Goal: Check status: Check status

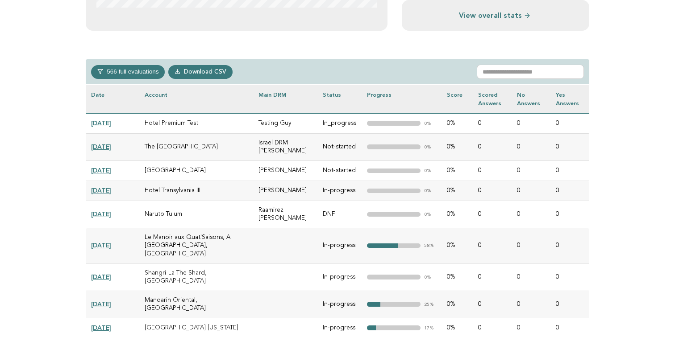
scroll to position [385, 0]
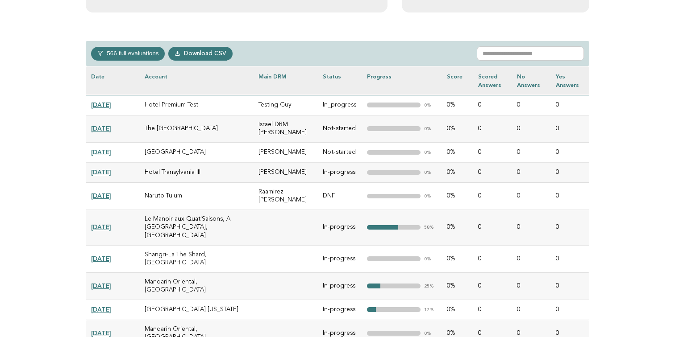
click at [111, 106] on link "2025-10-06" at bounding box center [101, 104] width 20 height 7
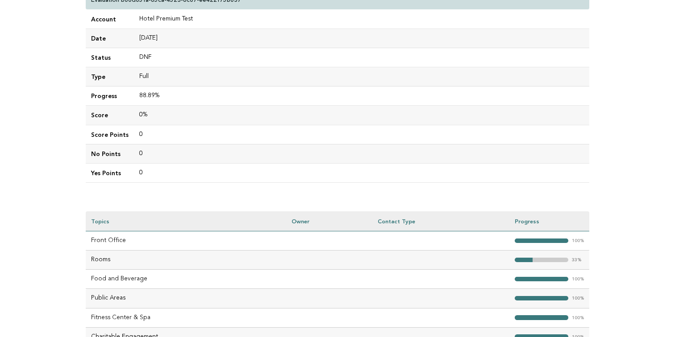
scroll to position [18, 0]
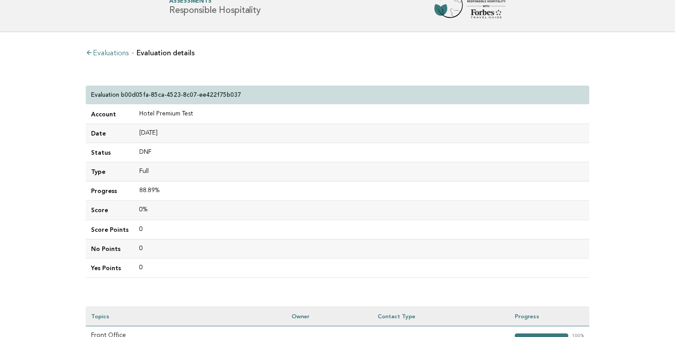
click at [122, 52] on link "Evaluations" at bounding box center [107, 53] width 43 height 7
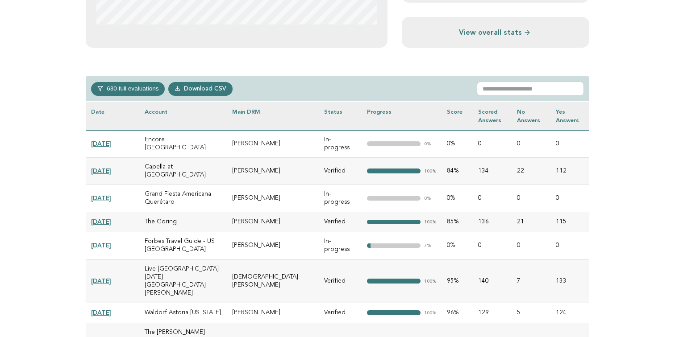
scroll to position [324, 0]
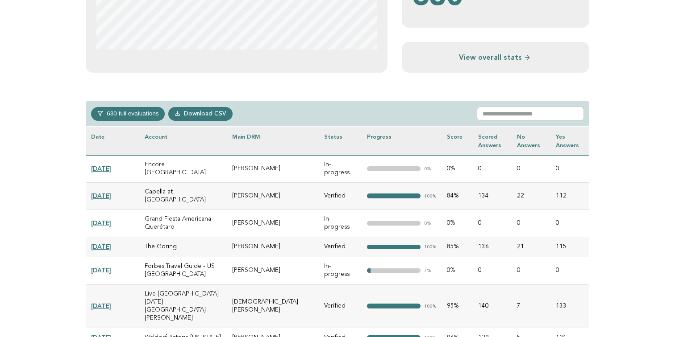
click at [138, 113] on button "630 full evaluations" at bounding box center [128, 113] width 74 height 13
click at [327, 101] on div "630 full evaluations In-progress 213 Verified 345 Completed 61 In-review 11 Dow…" at bounding box center [337, 113] width 503 height 25
click at [118, 112] on button "630 full evaluations" at bounding box center [128, 113] width 74 height 13
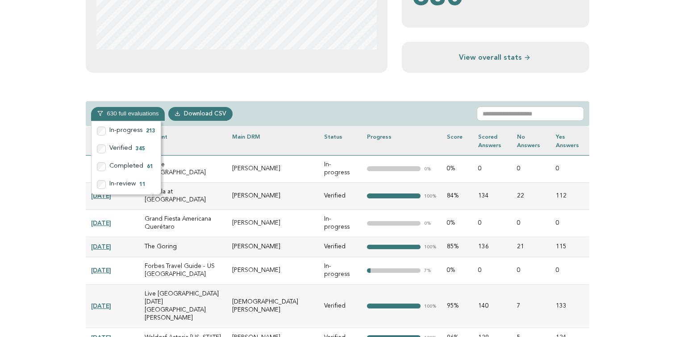
click at [118, 112] on button "630 full evaluations" at bounding box center [128, 113] width 74 height 13
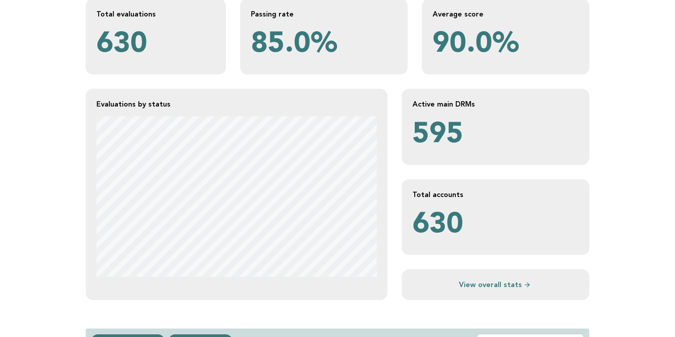
scroll to position [83, 0]
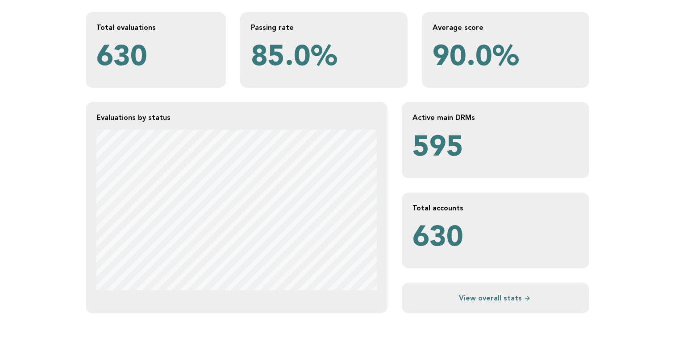
click at [241, 89] on div "Total evaluations 630 Passing rate 85.0% Average score 90.0% Evaluations by sta…" at bounding box center [337, 163] width 503 height 302
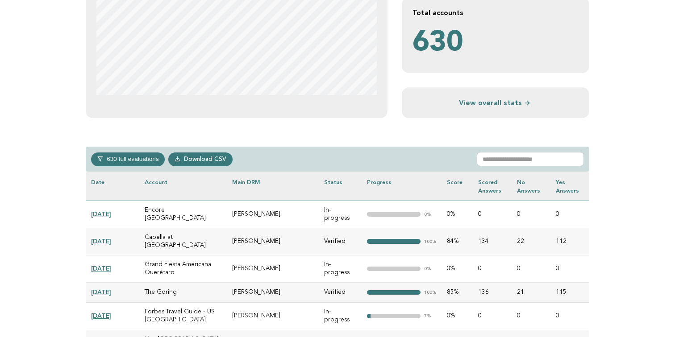
scroll to position [403, 0]
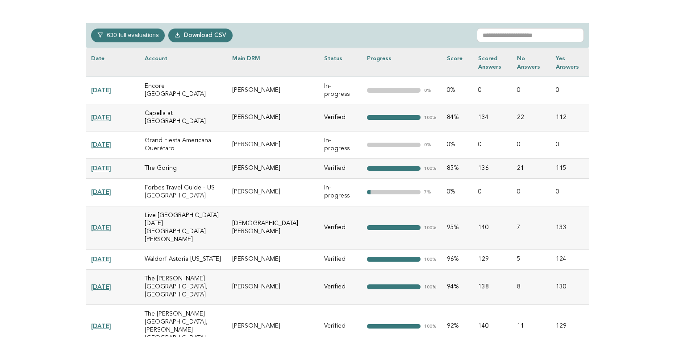
click at [111, 87] on link "2025-09-23" at bounding box center [101, 90] width 20 height 7
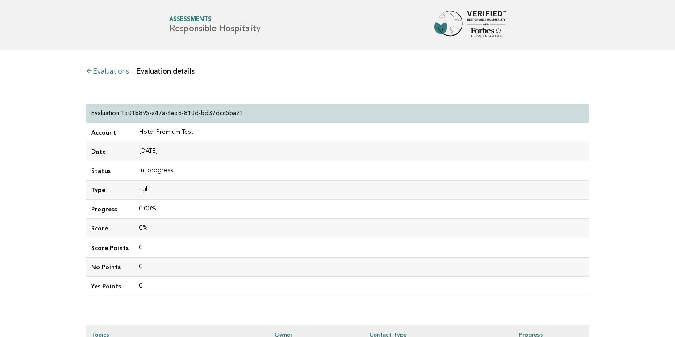
click at [347, 83] on div "Evaluations Evaluation details Evaluation 1501b895-a47a-4e58-810d-bd37dcc5ba21 …" at bounding box center [338, 303] width 518 height 507
click at [125, 72] on link "Evaluations" at bounding box center [107, 71] width 43 height 7
click at [129, 74] on link "Evaluations" at bounding box center [107, 71] width 43 height 7
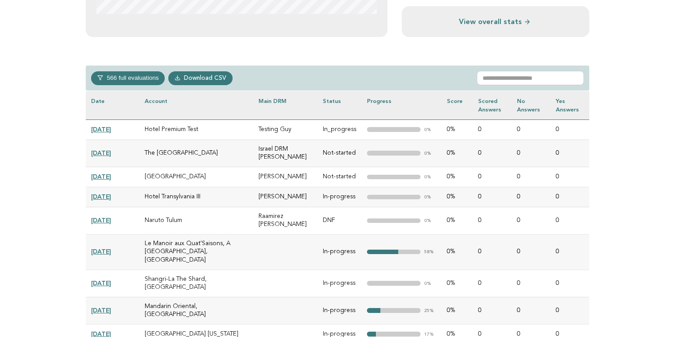
scroll to position [367, 0]
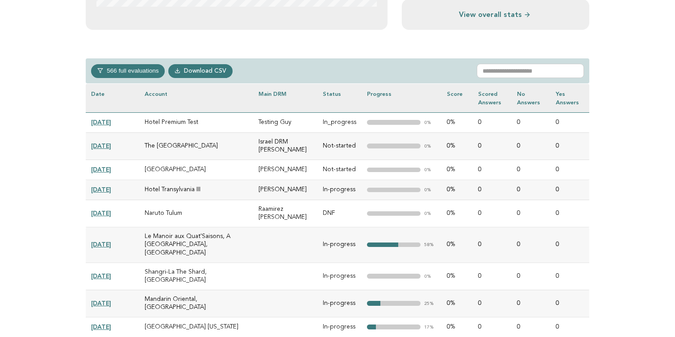
click at [123, 123] on td "[DATE]" at bounding box center [113, 122] width 54 height 20
click at [111, 123] on link "2025-10-06" at bounding box center [101, 122] width 20 height 7
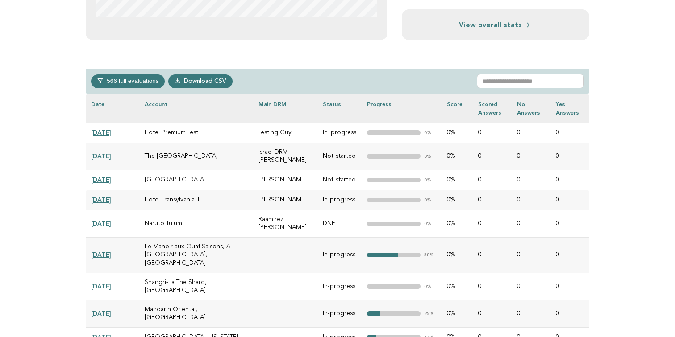
scroll to position [363, 0]
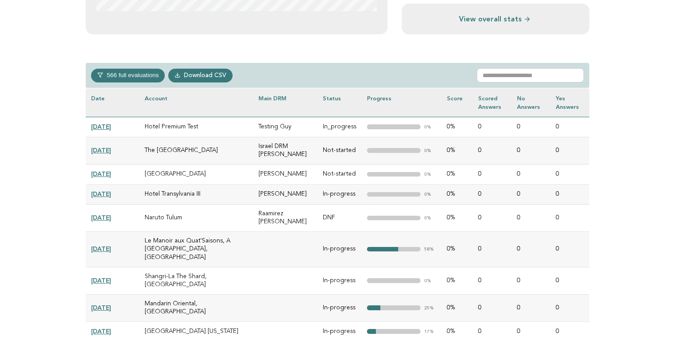
click at [110, 122] on td "[DATE]" at bounding box center [113, 127] width 54 height 20
click at [111, 126] on link "[DATE]" at bounding box center [101, 126] width 20 height 7
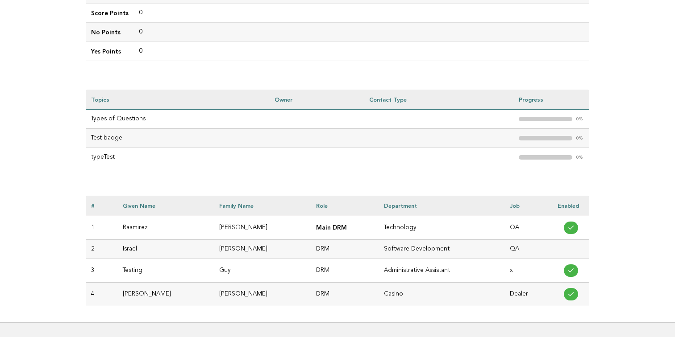
scroll to position [230, 0]
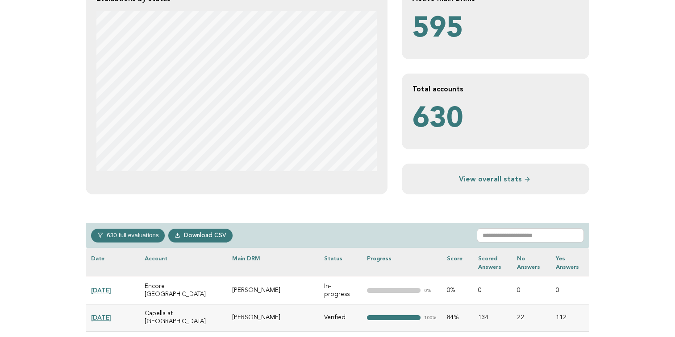
scroll to position [239, 0]
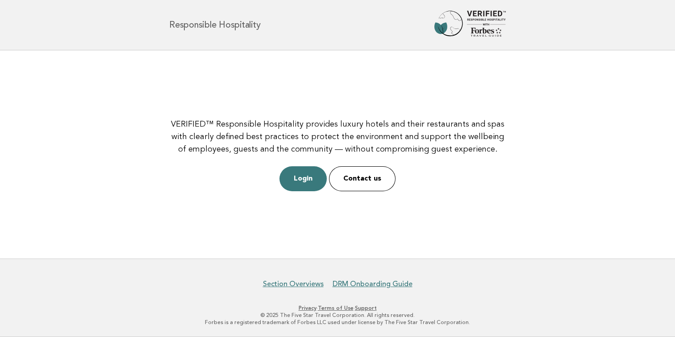
click at [221, 58] on main "VERIFIED™ Responsible Hospitality provides luxury hotels and their restaurants …" at bounding box center [337, 154] width 675 height 208
click at [155, 144] on main "VERIFIED™ Responsible Hospitality provides luxury hotels and their restaurants …" at bounding box center [337, 154] width 675 height 208
click at [249, 100] on main "VERIFIED™ Responsible Hospitality provides luxury hotels and their restaurants …" at bounding box center [337, 154] width 675 height 208
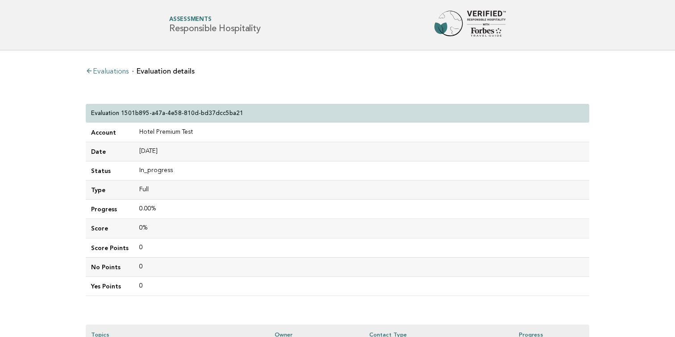
scroll to position [230, 0]
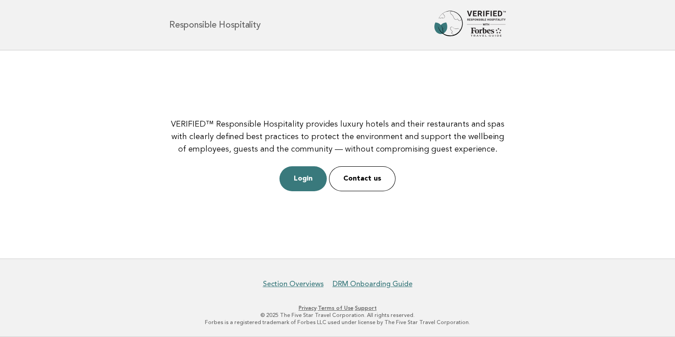
click at [429, 75] on main "VERIFIED™ Responsible Hospitality provides luxury hotels and their restaurants …" at bounding box center [337, 154] width 675 height 208
